Goal: Task Accomplishment & Management: Use online tool/utility

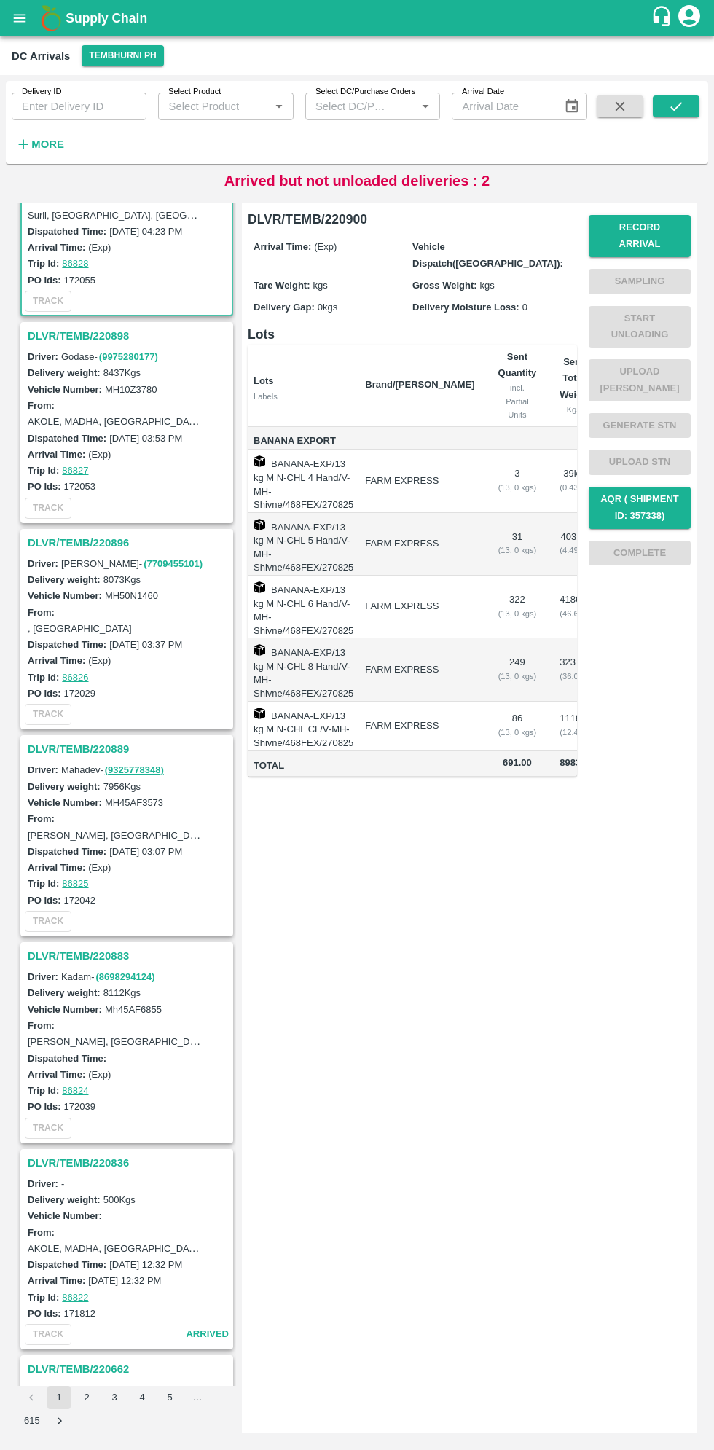
scroll to position [127, 0]
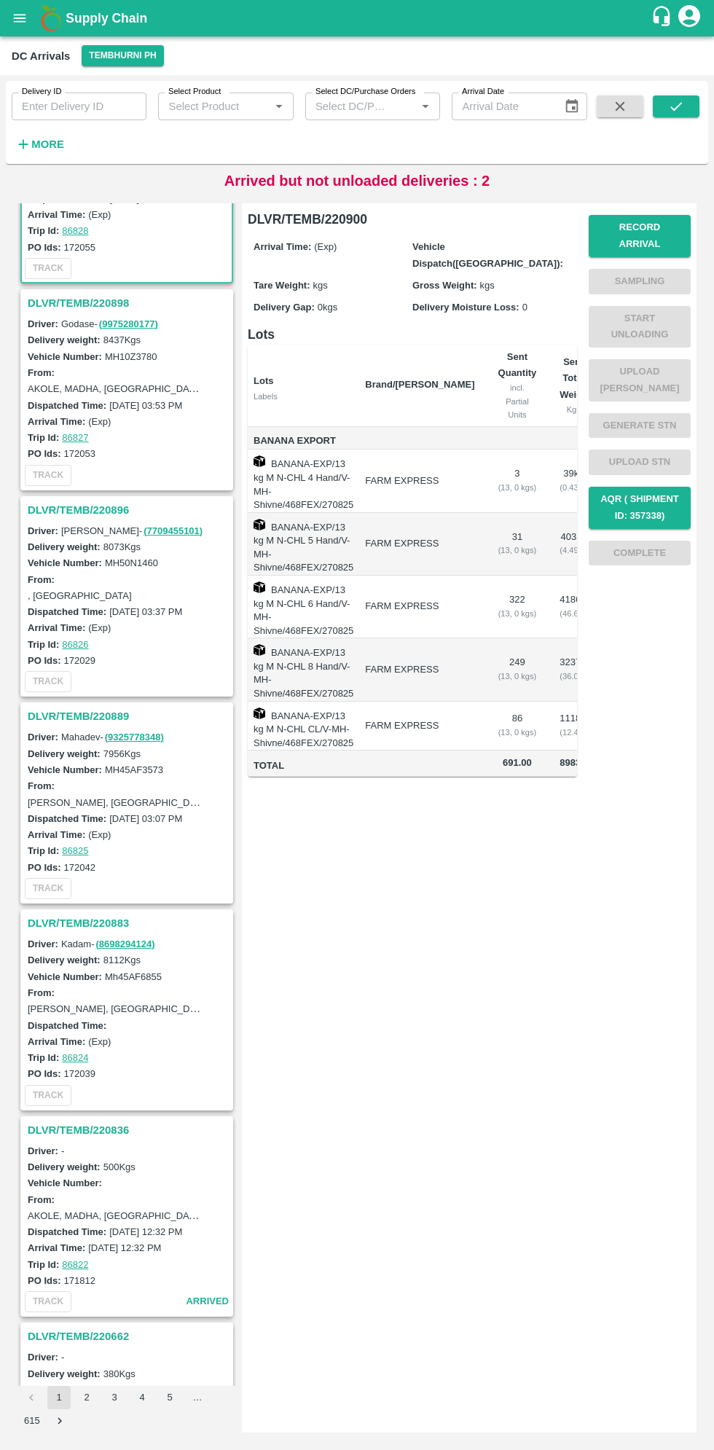
click at [73, 713] on h3 "DLVR/TEMB/220889" at bounding box center [129, 716] width 203 height 19
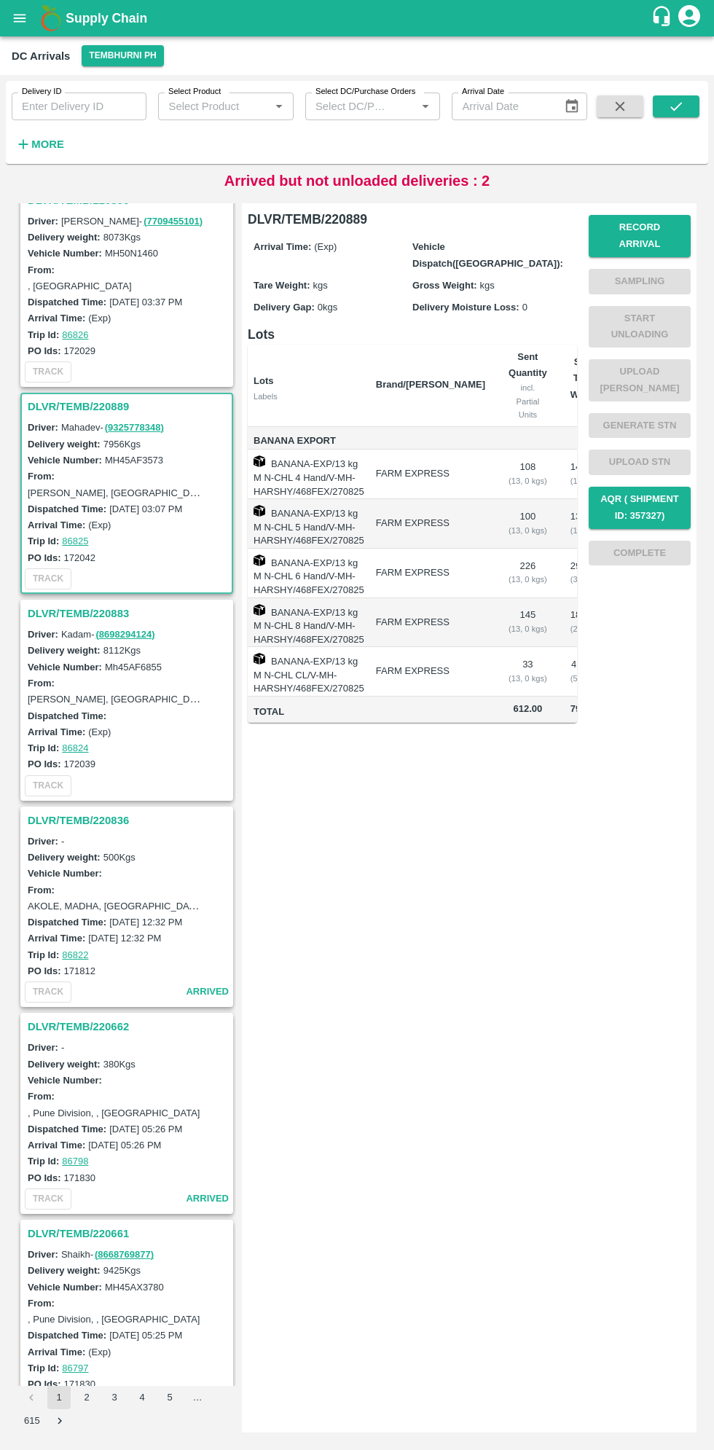
scroll to position [624, 0]
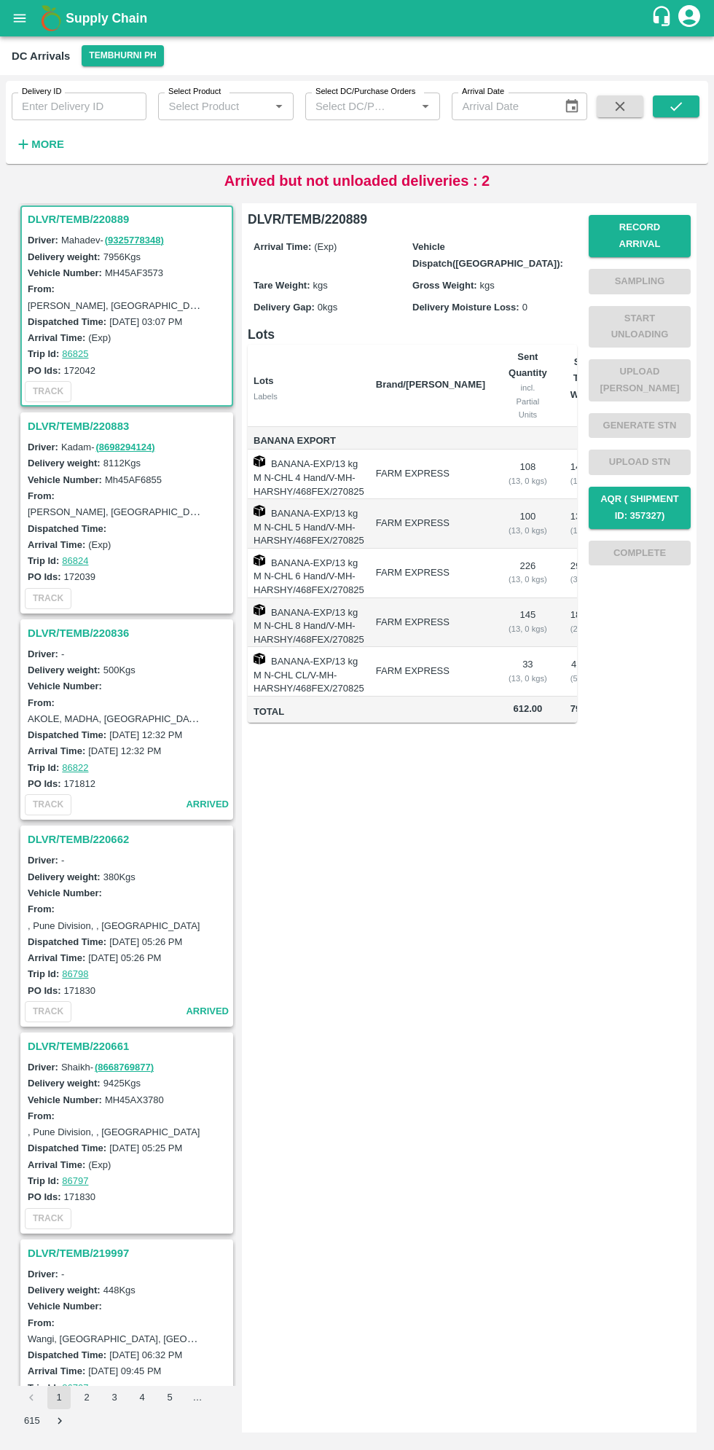
click at [71, 215] on h3 "DLVR/TEMB/220889" at bounding box center [129, 219] width 203 height 19
click at [657, 227] on button "Record Arrival" at bounding box center [640, 236] width 102 height 42
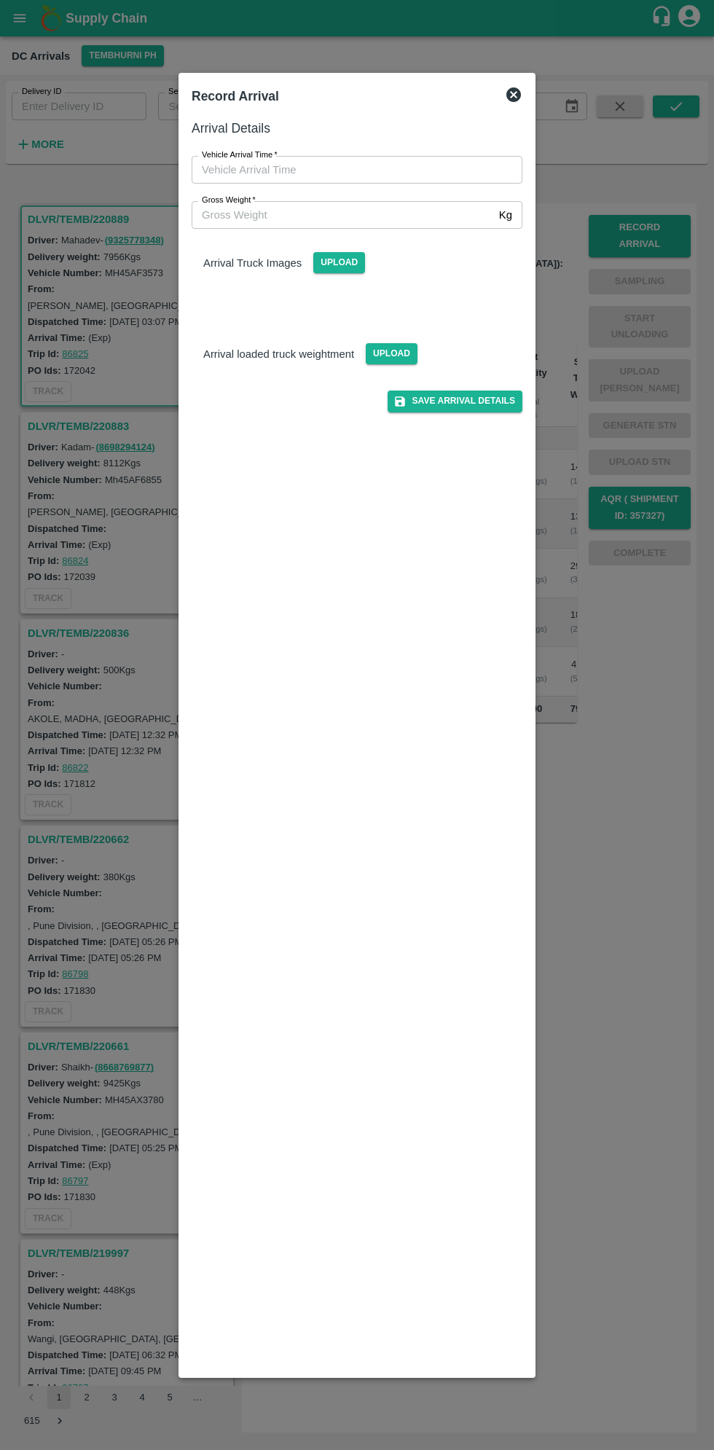
click at [364, 166] on input "Vehicle Arrival Time   *" at bounding box center [352, 170] width 321 height 28
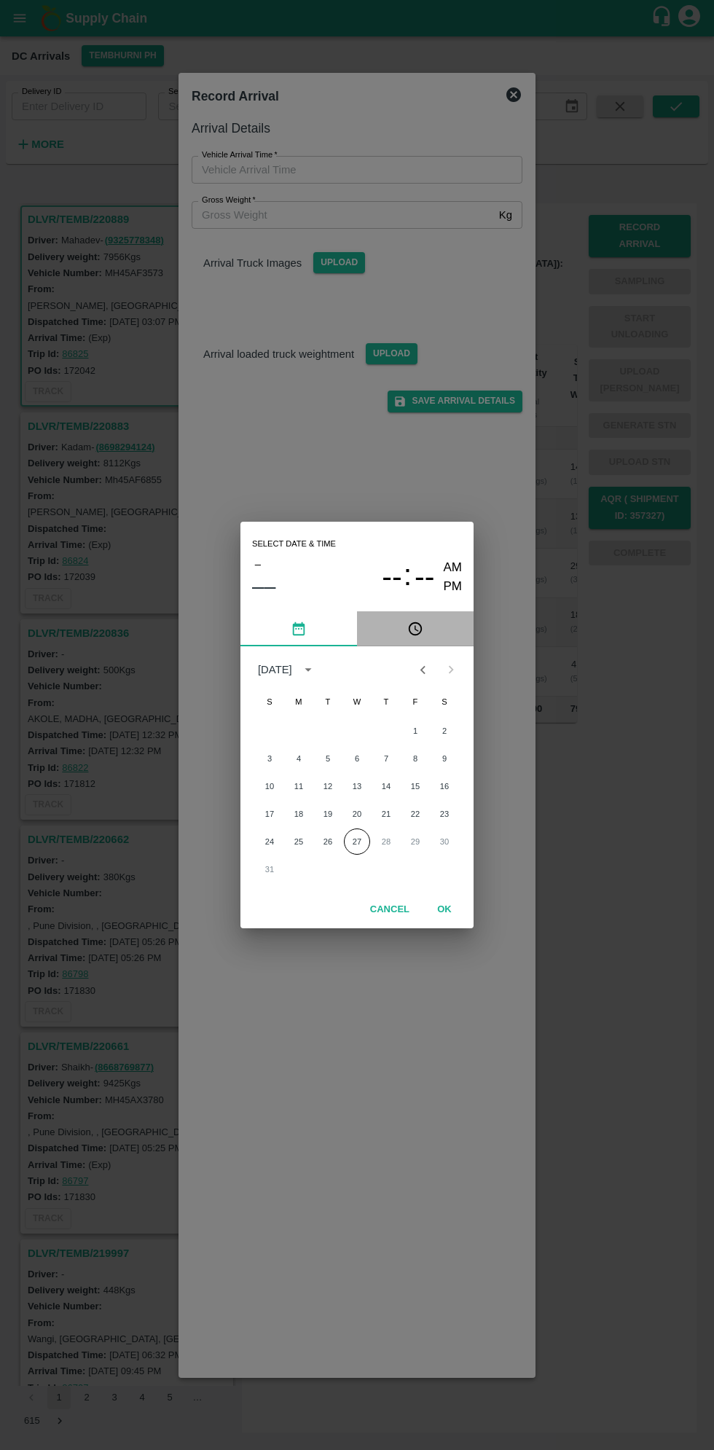
click at [431, 628] on button "pick time" at bounding box center [415, 628] width 117 height 35
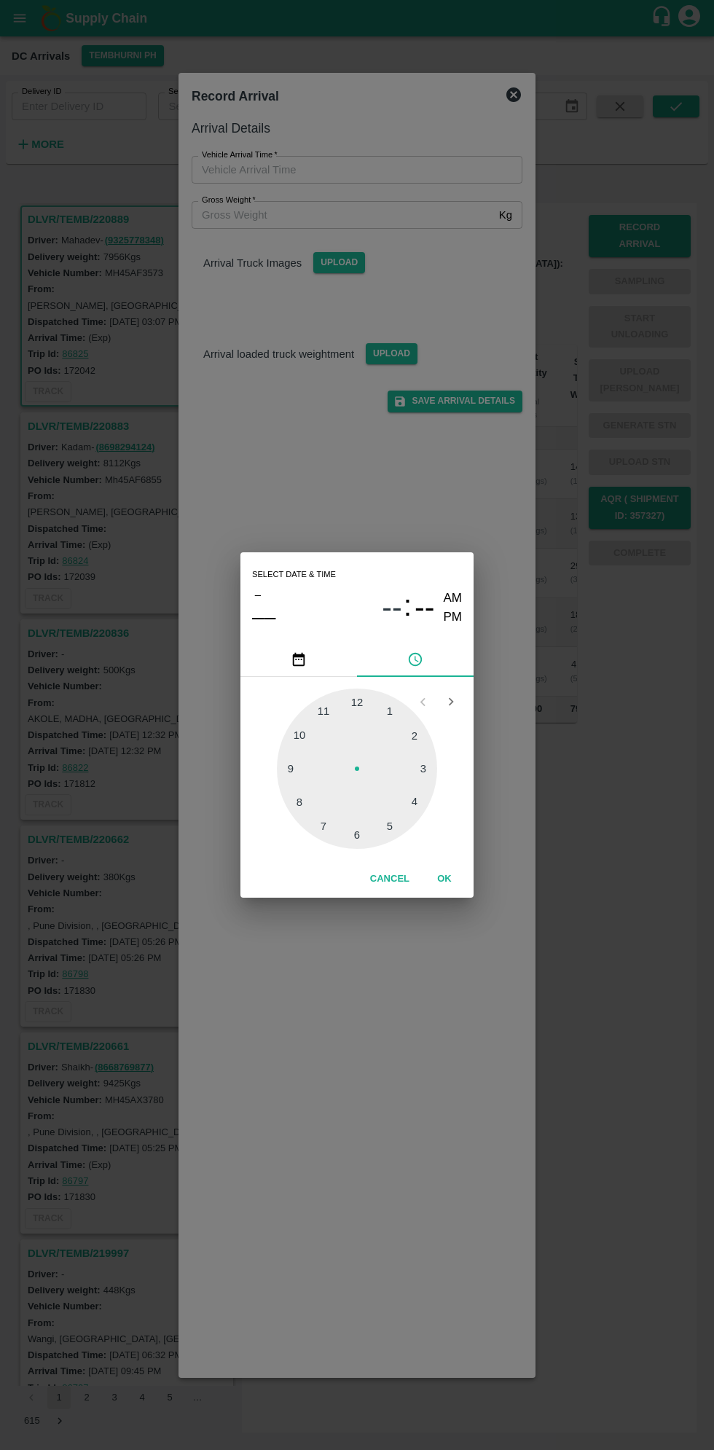
click at [421, 807] on div at bounding box center [357, 769] width 160 height 160
click at [361, 831] on div at bounding box center [357, 769] width 160 height 160
click at [356, 838] on div at bounding box center [357, 769] width 160 height 160
type input "[DATE] 04:30 AM"
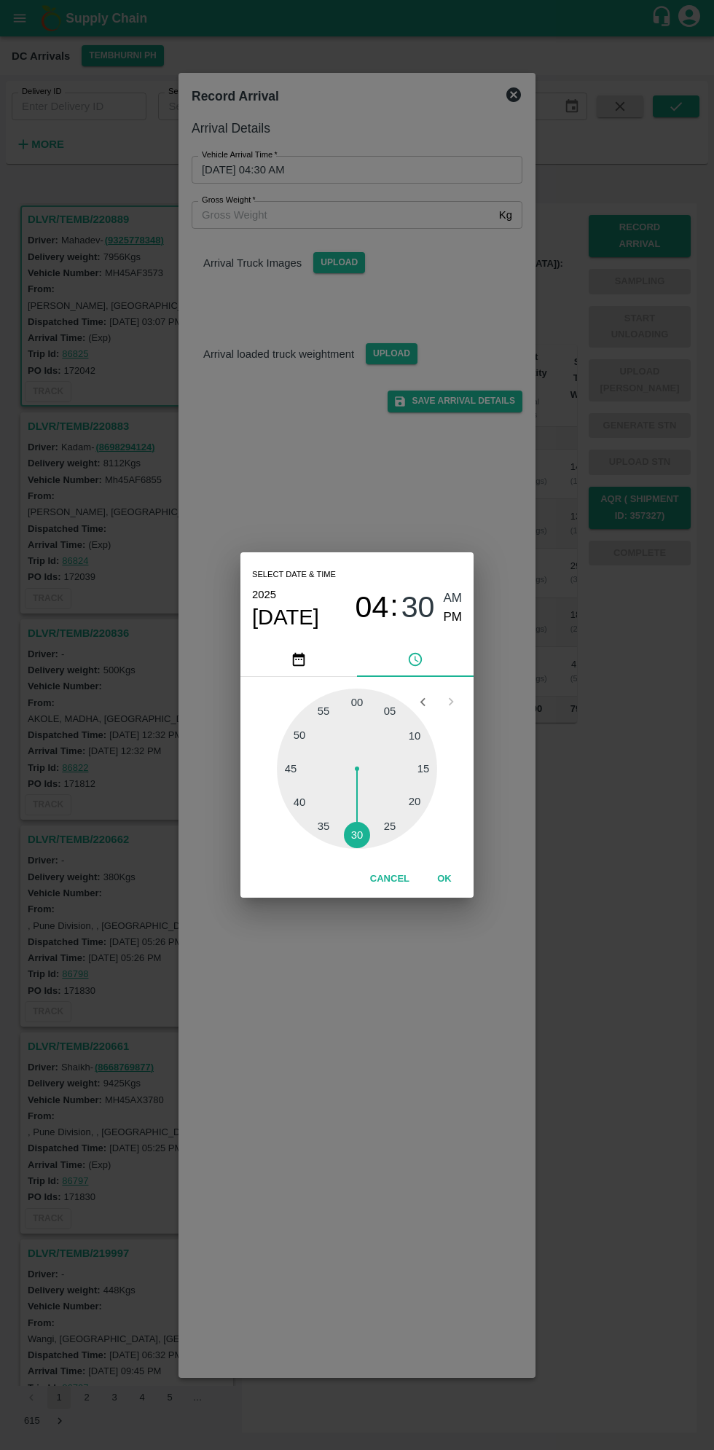
click at [444, 879] on button "OK" at bounding box center [444, 879] width 47 height 26
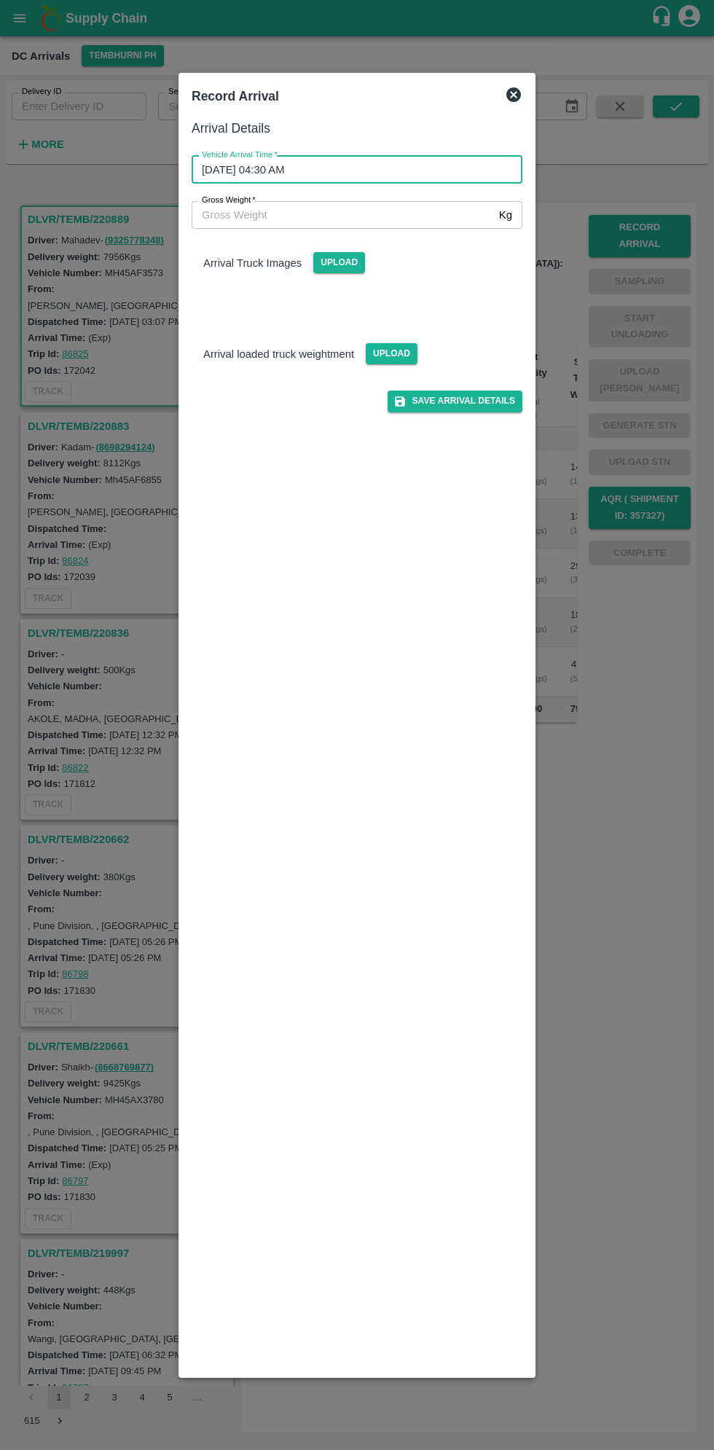
click at [378, 212] on input "Gross Weight   *" at bounding box center [343, 215] width 302 height 28
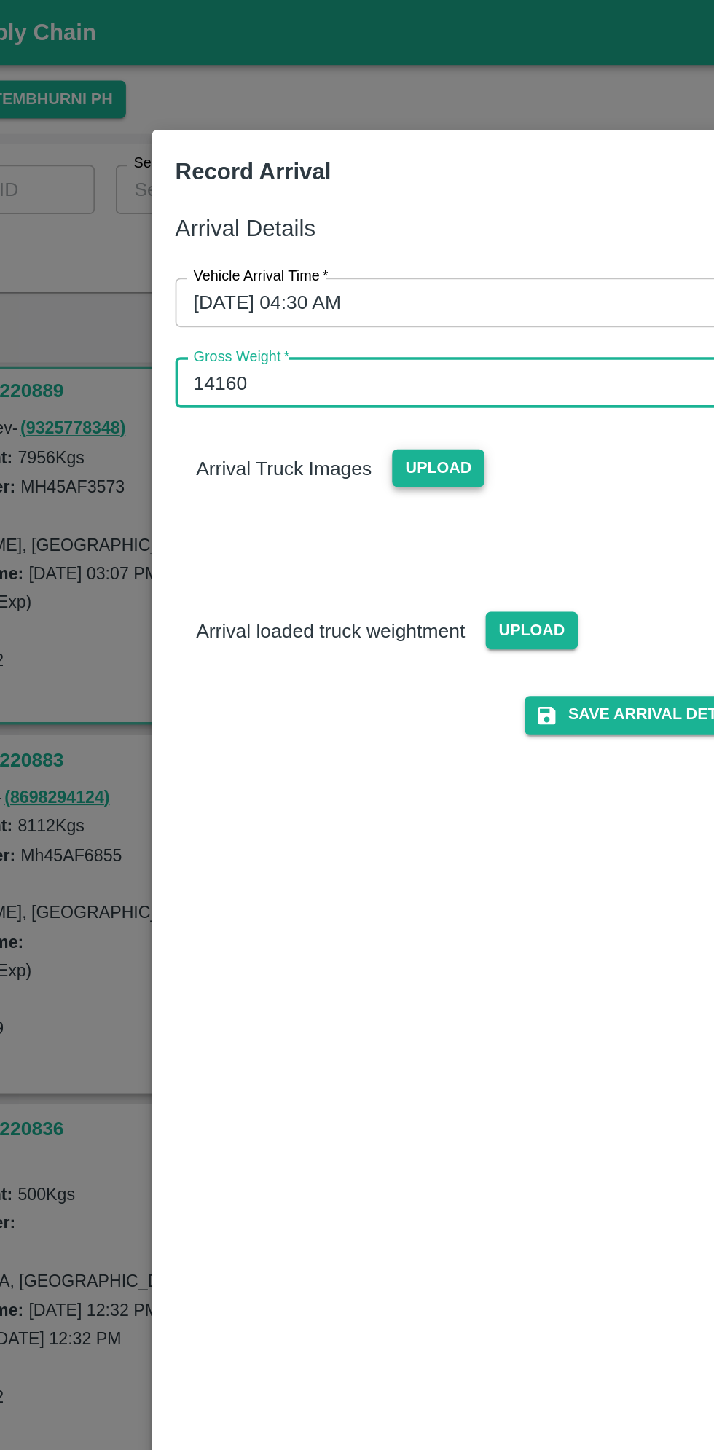
type input "14160"
click at [334, 264] on span "Upload" at bounding box center [339, 262] width 52 height 21
click at [0, 0] on input "Upload" at bounding box center [0, 0] width 0 height 0
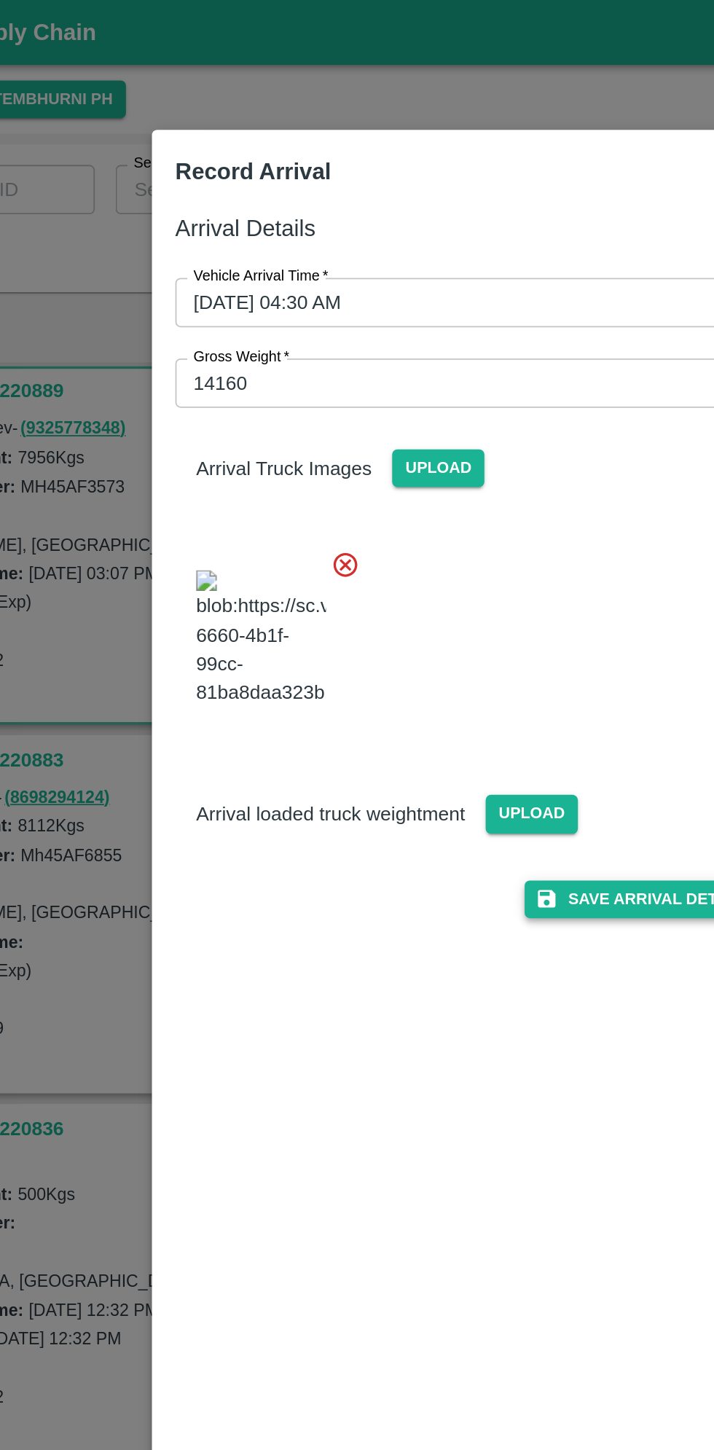
click at [442, 515] on button "Save Arrival Details" at bounding box center [455, 504] width 135 height 21
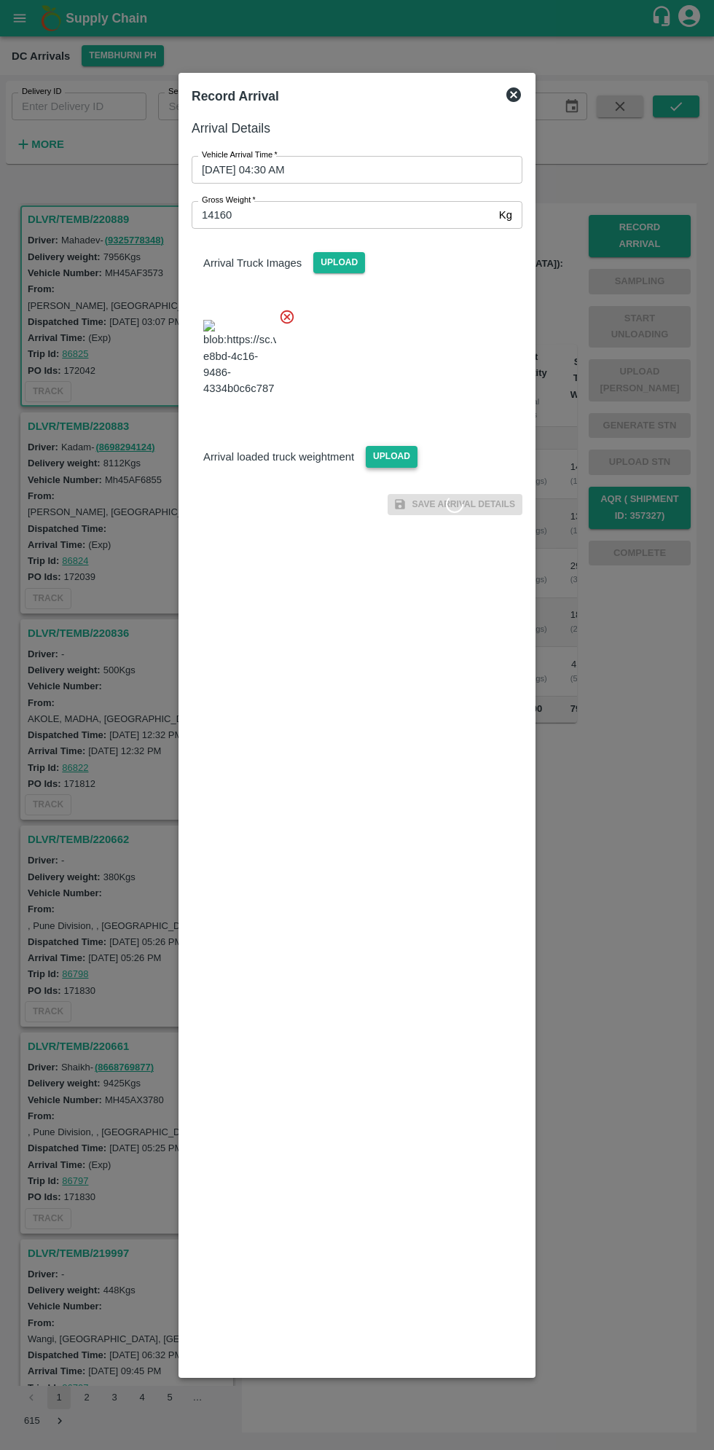
click at [380, 467] on span "Upload" at bounding box center [392, 456] width 52 height 21
click at [0, 0] on input "Upload" at bounding box center [0, 0] width 0 height 0
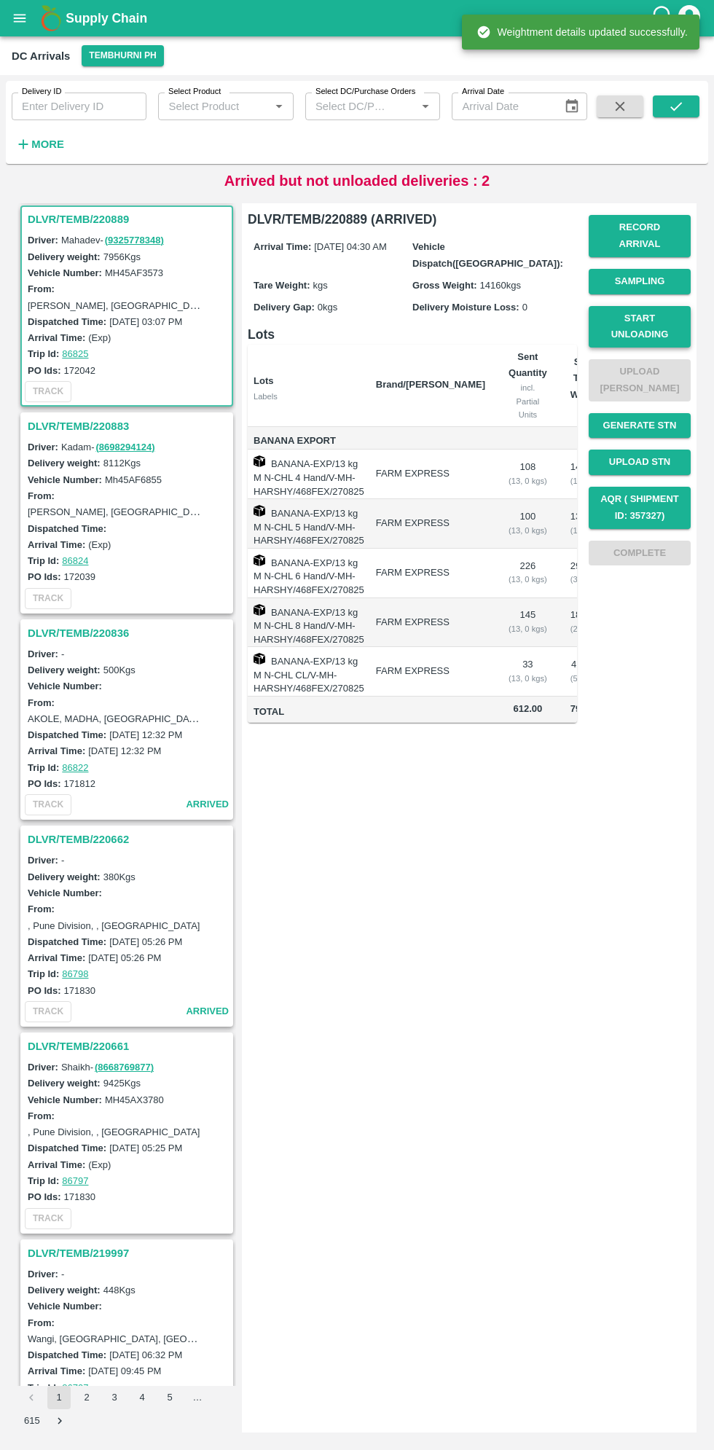
click at [651, 318] on button "Start Unloading" at bounding box center [640, 327] width 102 height 42
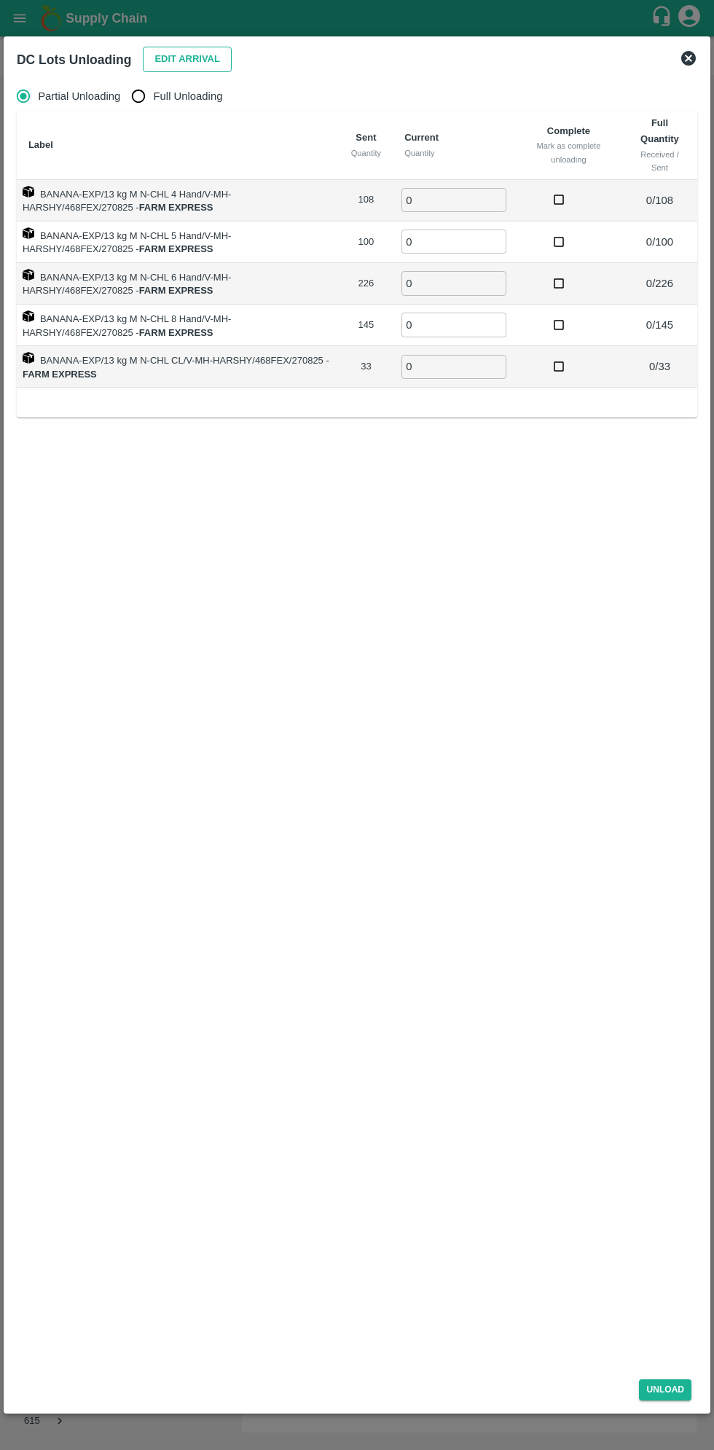
click at [168, 58] on button "Edit Arrival" at bounding box center [187, 60] width 89 height 26
